Goal: Information Seeking & Learning: Learn about a topic

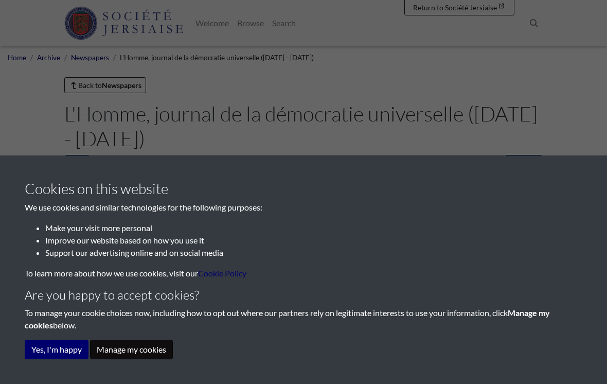
click at [119, 348] on button "Manage my cookies" at bounding box center [131, 350] width 83 height 20
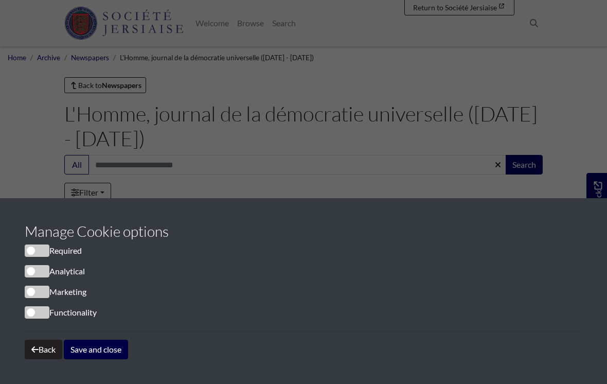
click at [114, 348] on button "Save and close" at bounding box center [96, 350] width 64 height 20
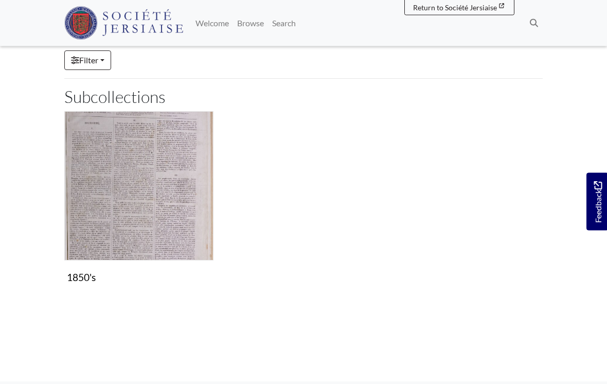
scroll to position [127, 0]
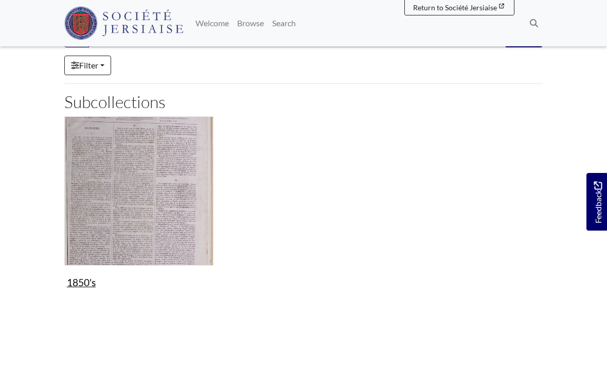
click at [122, 248] on img "Subcollection" at bounding box center [138, 190] width 149 height 149
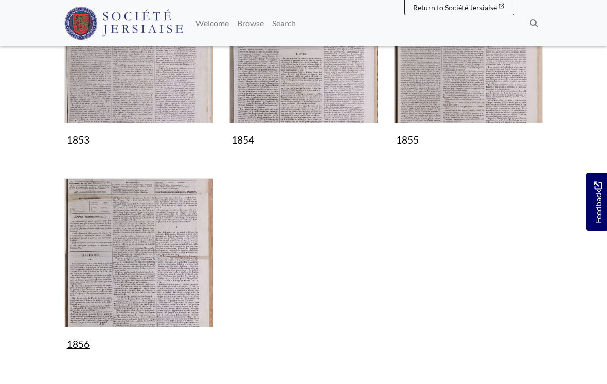
scroll to position [244, 0]
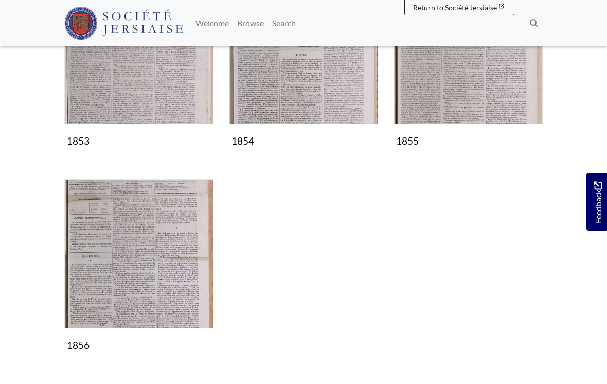
click at [122, 247] on img "Subcollection" at bounding box center [138, 253] width 149 height 149
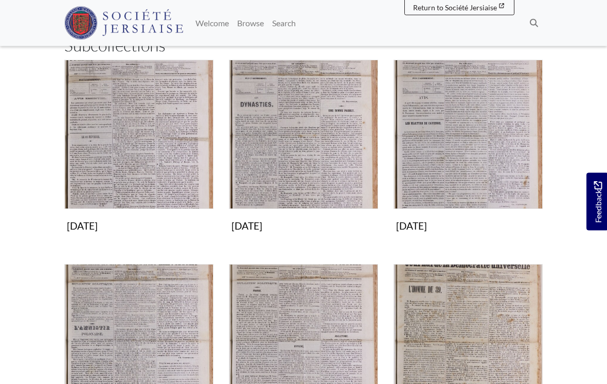
scroll to position [159, 0]
click at [124, 146] on img "Subcollection" at bounding box center [138, 134] width 149 height 149
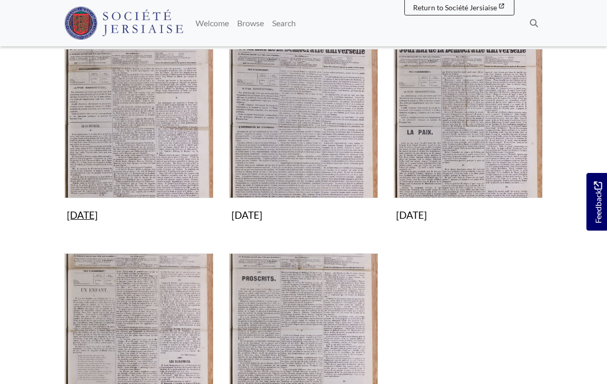
scroll to position [179, 0]
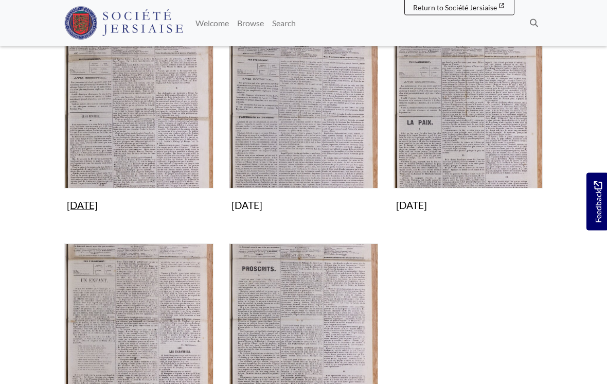
click at [136, 114] on img "Subcollection" at bounding box center [138, 114] width 149 height 149
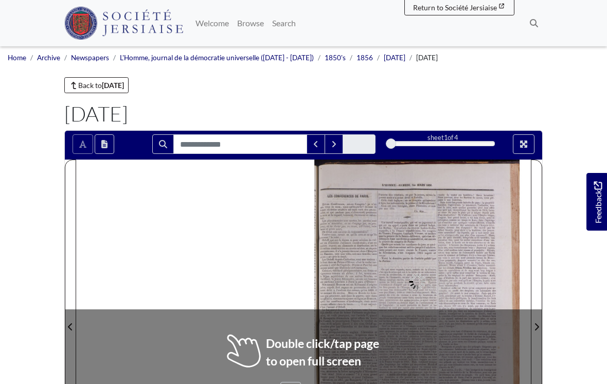
click at [228, 339] on div at bounding box center [303, 321] width 455 height 322
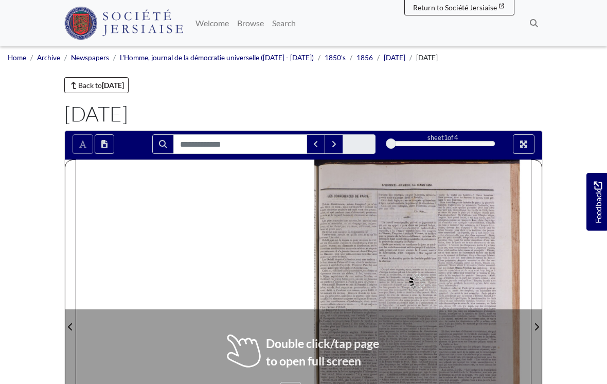
click at [228, 339] on div at bounding box center [303, 321] width 455 height 322
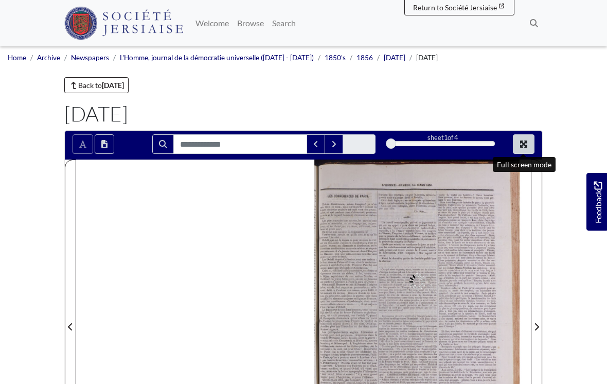
click at [521, 149] on button "Full screen mode" at bounding box center [524, 144] width 22 height 20
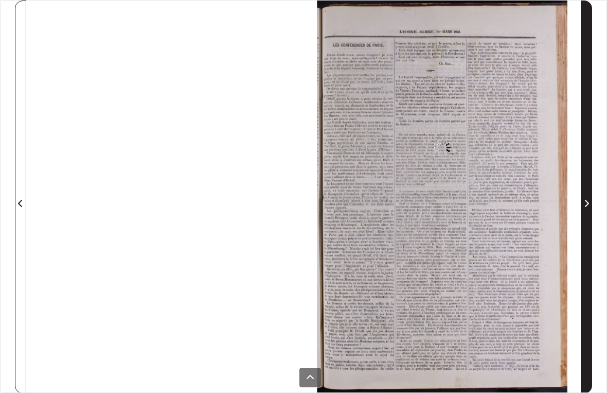
click at [590, 204] on span "Next Page" at bounding box center [586, 203] width 10 height 12
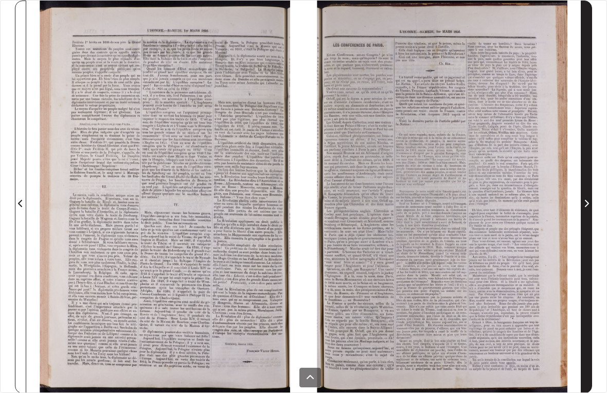
click at [590, 205] on span "Next Page" at bounding box center [586, 203] width 10 height 12
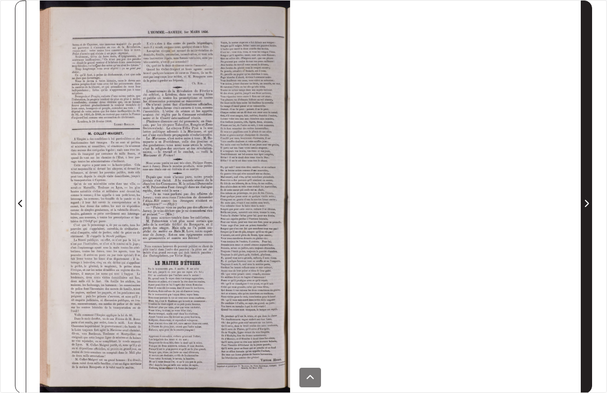
click at [237, 183] on div at bounding box center [164, 197] width 277 height 393
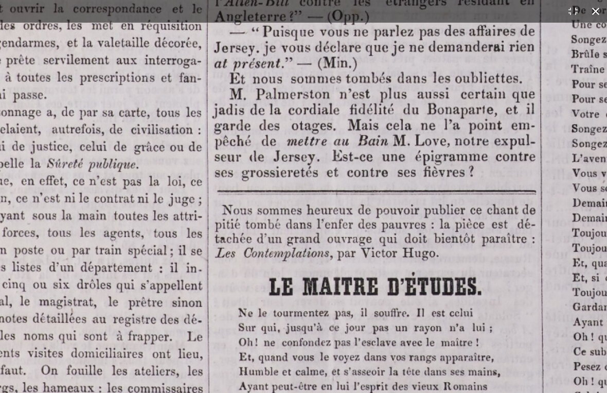
click at [596, 11] on button at bounding box center [596, 11] width 23 height 23
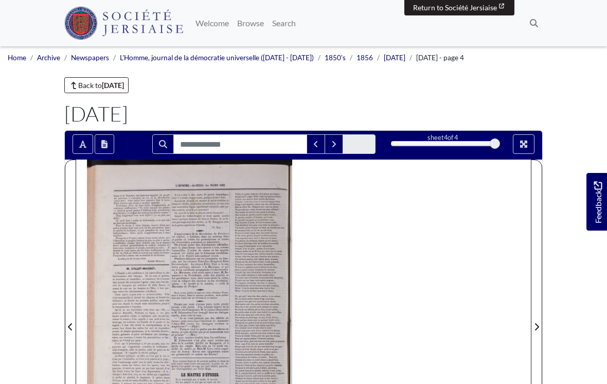
click at [438, 7] on span "Return to Société Jersiaise" at bounding box center [455, 7] width 84 height 9
